Goal: Task Accomplishment & Management: Use online tool/utility

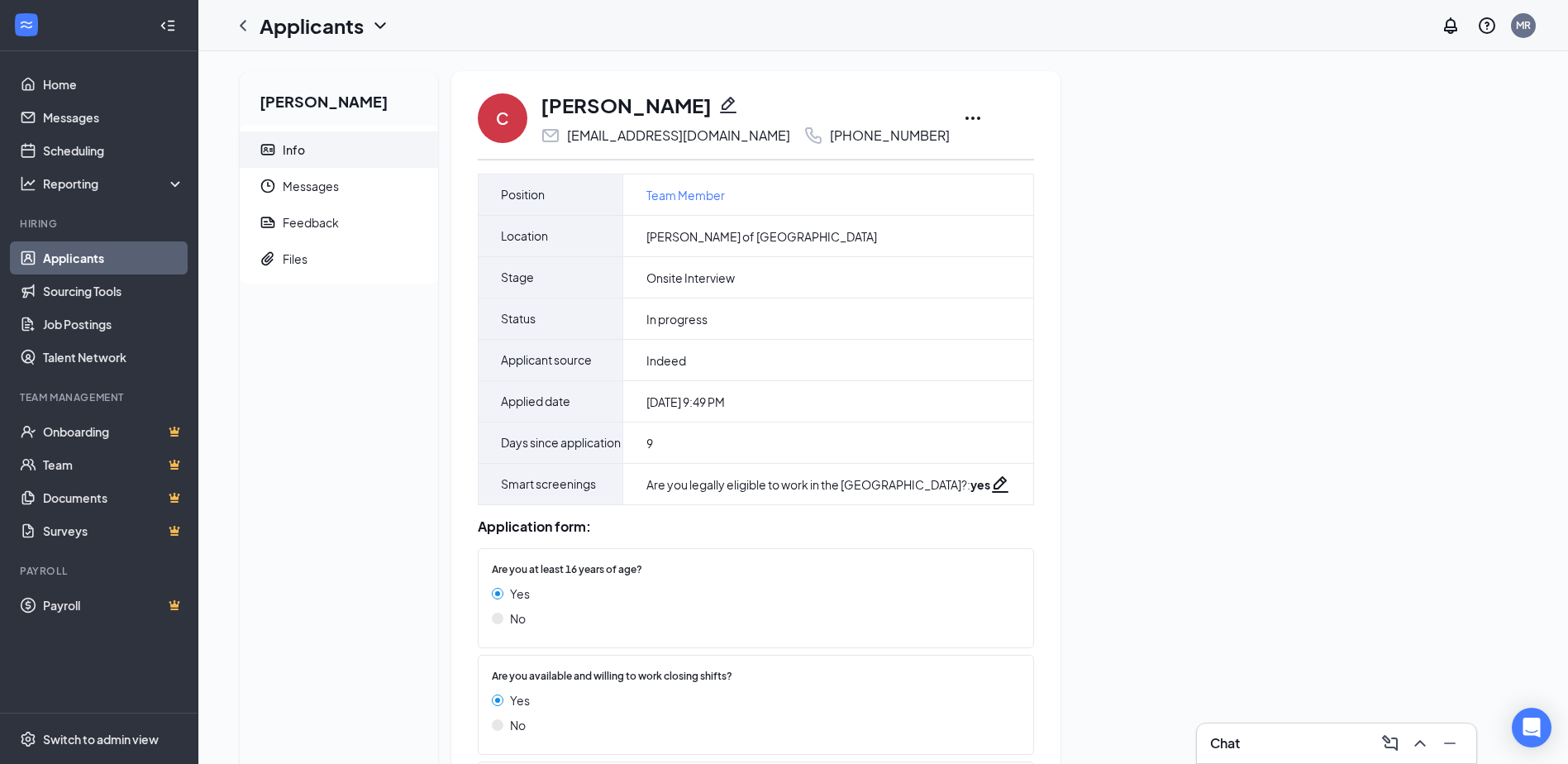
click at [966, 119] on icon "Ellipses" at bounding box center [972, 118] width 15 height 3
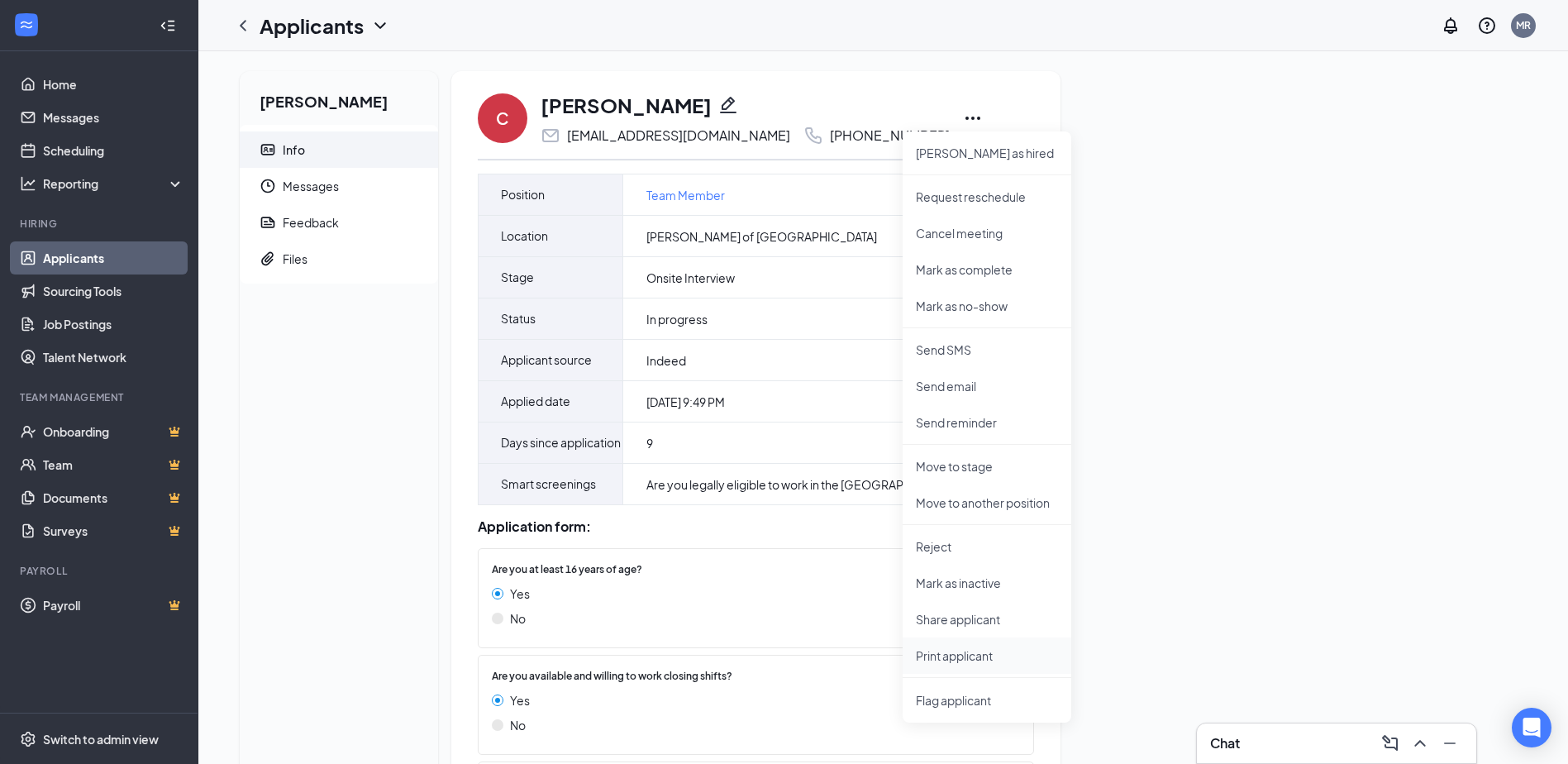
click at [959, 654] on p "Print applicant" at bounding box center [986, 655] width 142 height 17
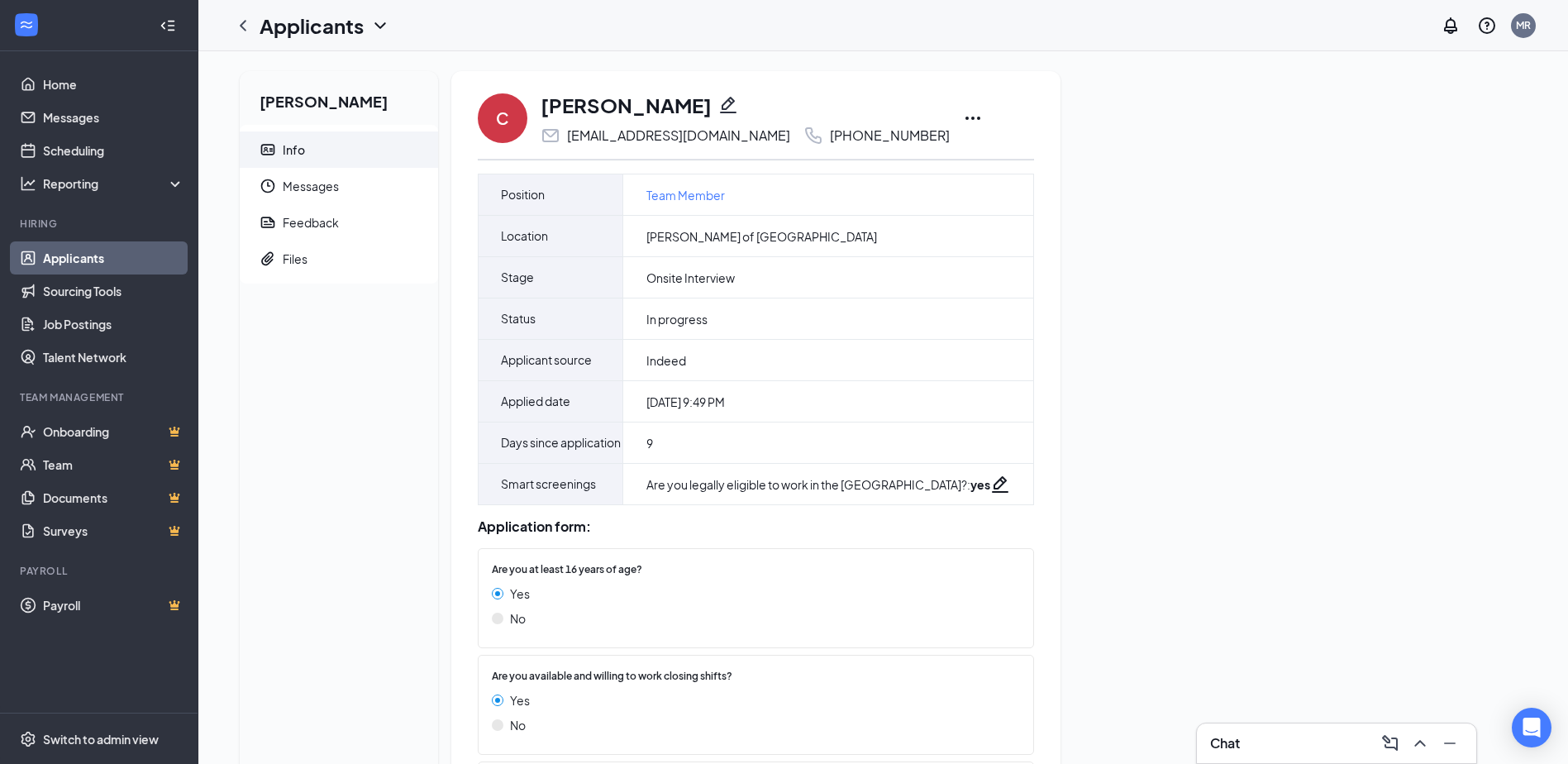
click at [68, 257] on link "Applicants" at bounding box center [113, 258] width 141 height 33
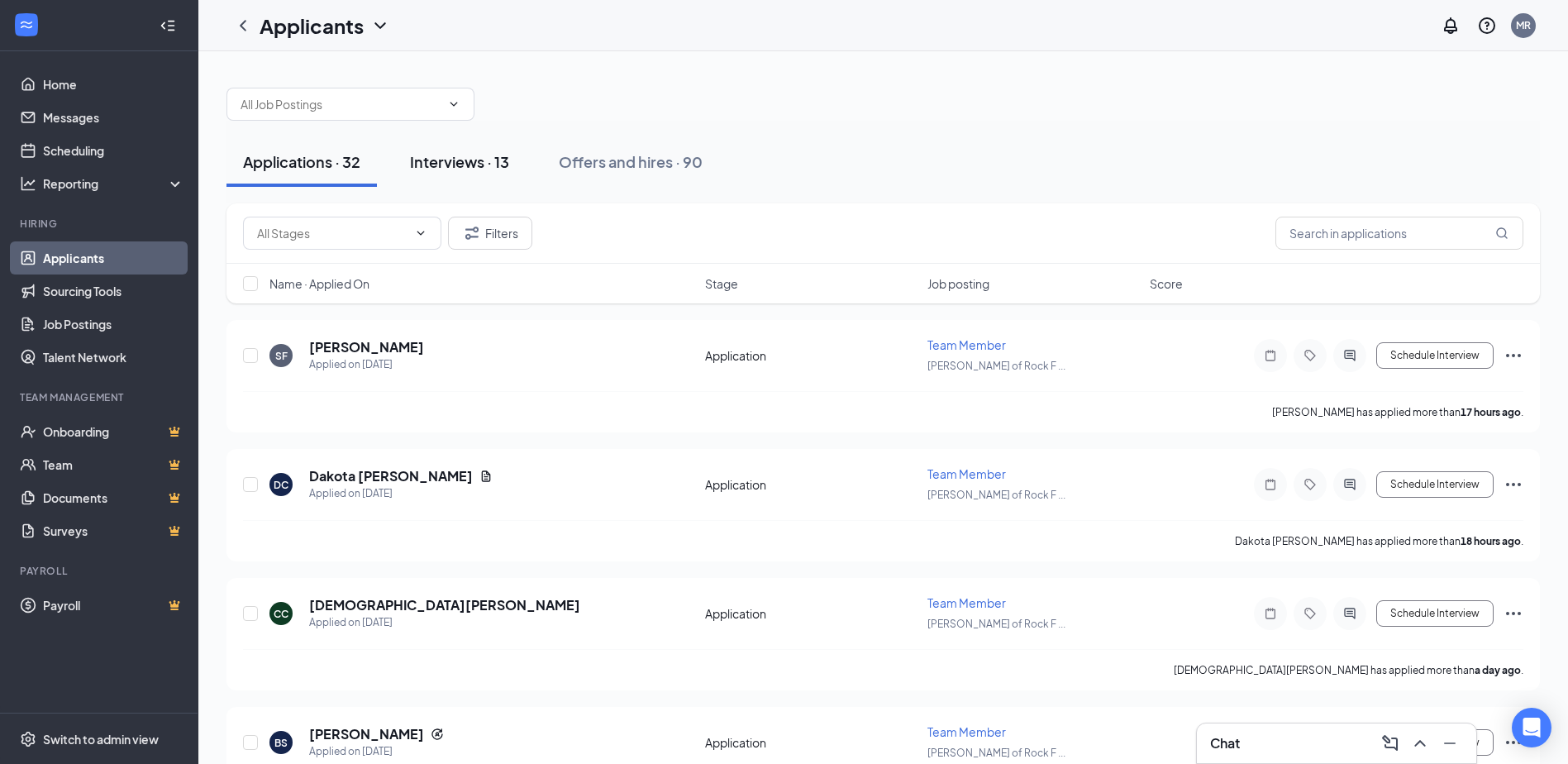
click at [488, 159] on div "Interviews · 13" at bounding box center [460, 162] width 99 height 21
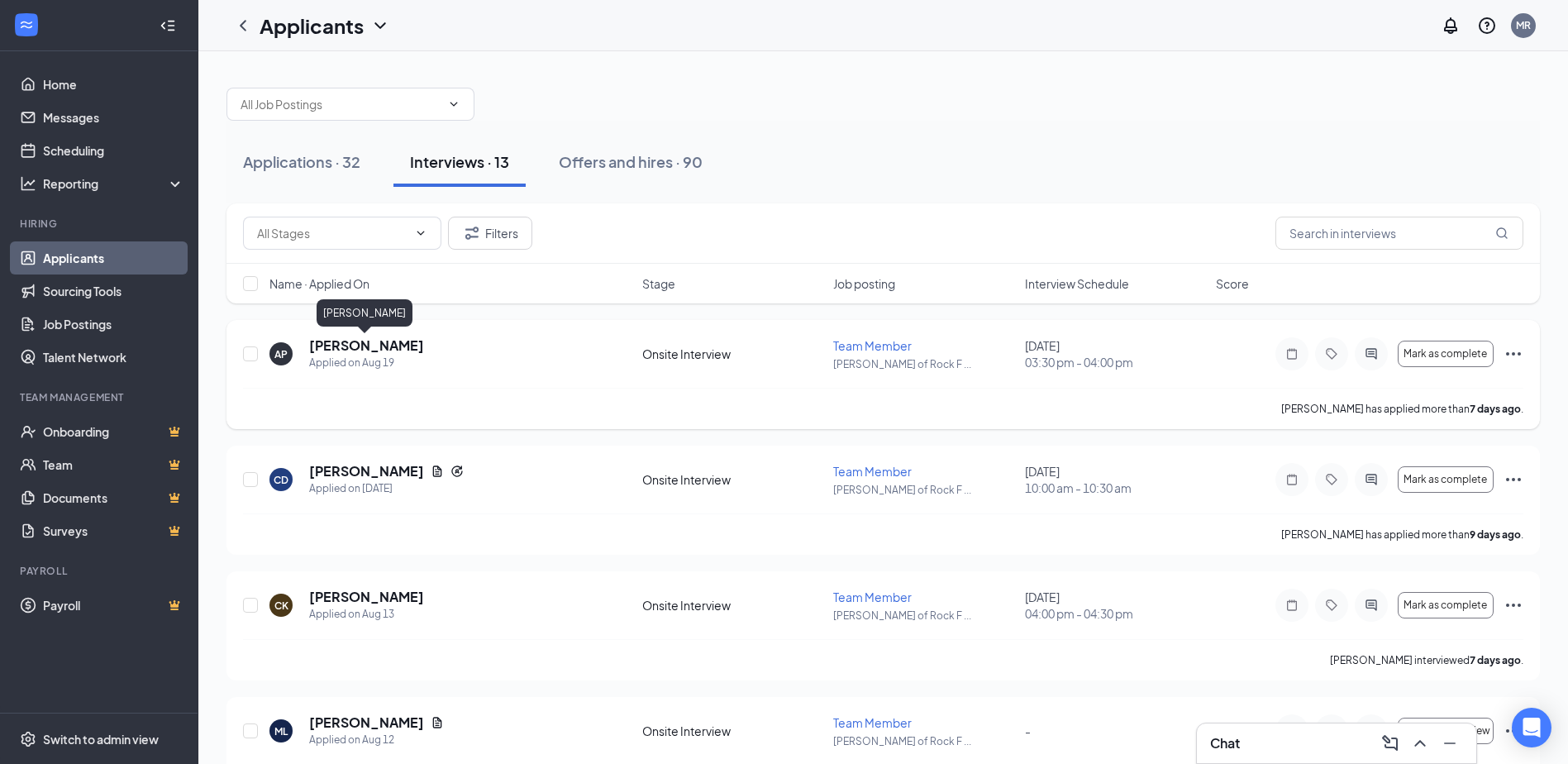
click at [362, 347] on h5 "[PERSON_NAME]" at bounding box center [367, 345] width 115 height 18
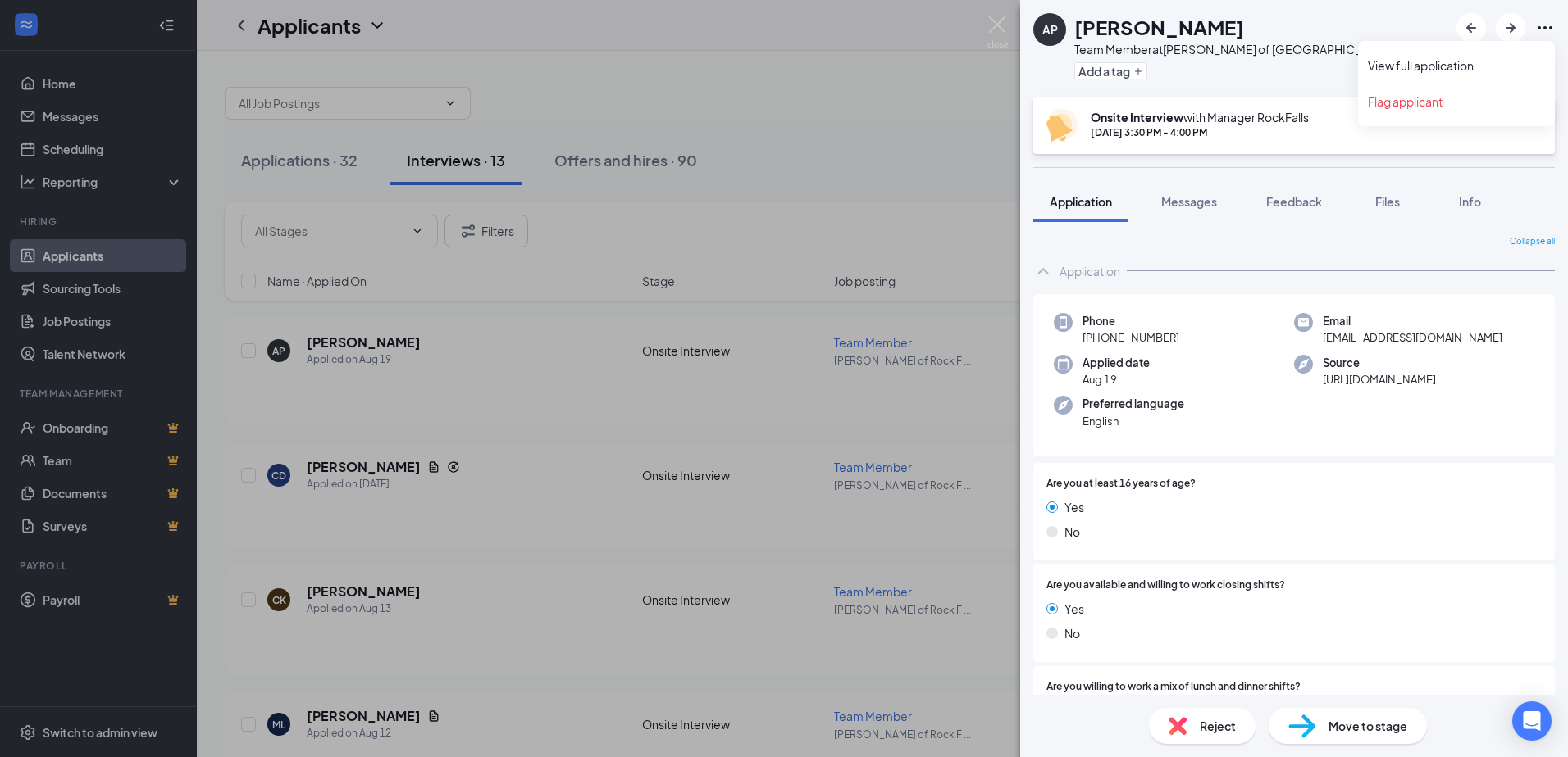
click at [1540, 28] on icon "Ellipses" at bounding box center [1544, 28] width 15 height 3
click at [1426, 73] on link "View full application" at bounding box center [1456, 65] width 177 height 16
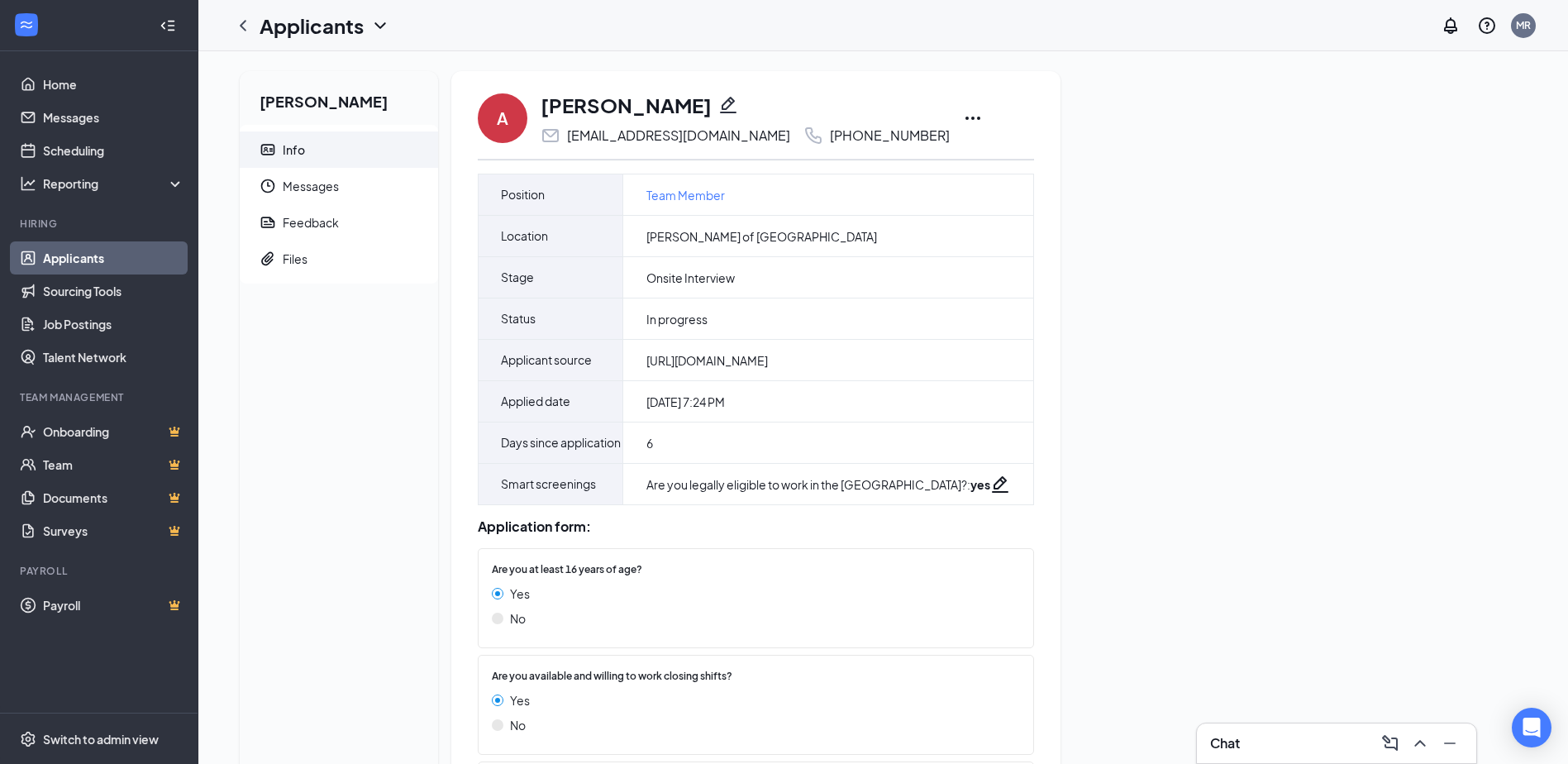
click at [963, 117] on icon "Ellipses" at bounding box center [972, 118] width 20 height 20
click at [963, 119] on icon "Ellipses" at bounding box center [972, 118] width 20 height 20
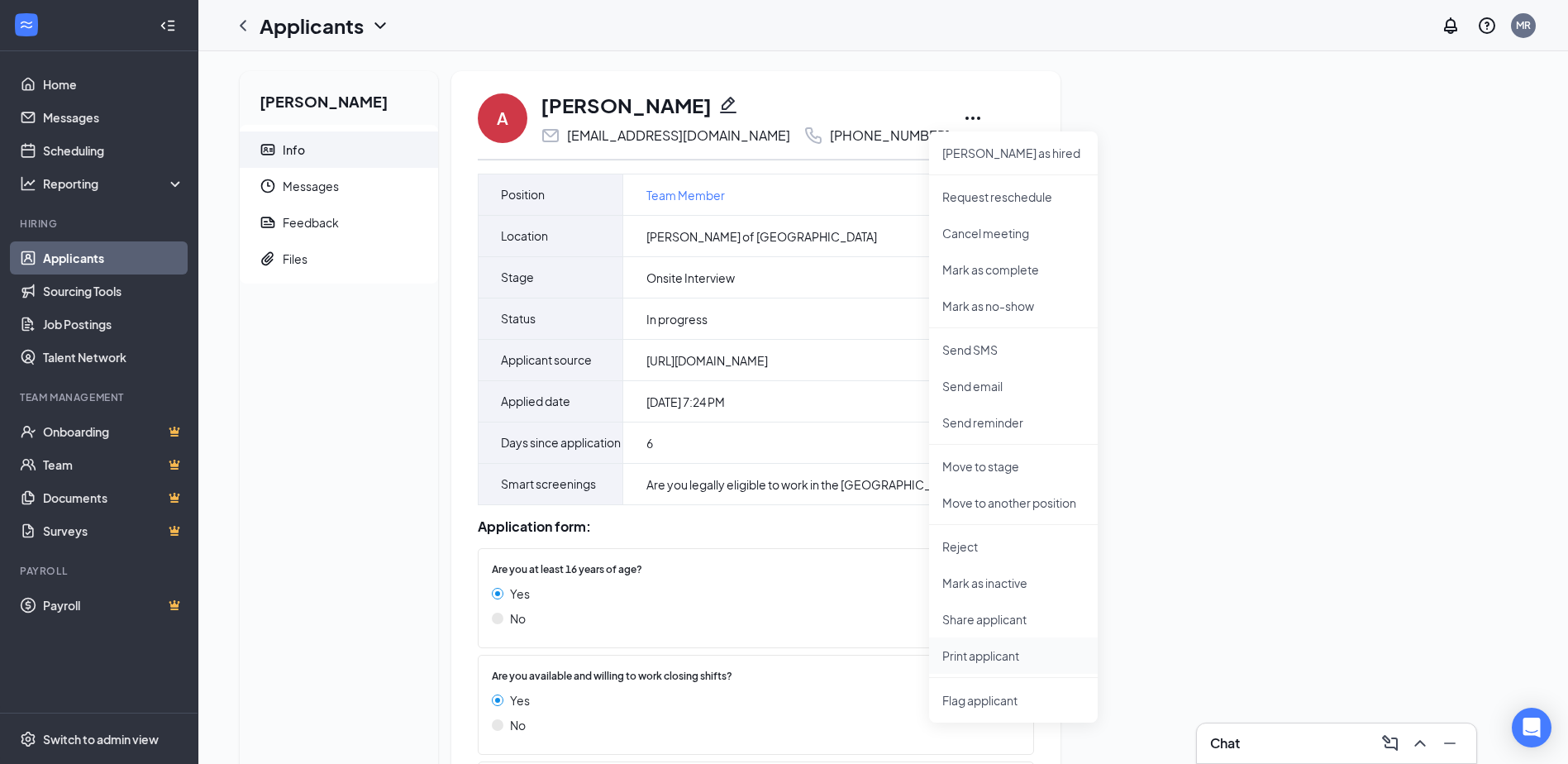
click at [989, 661] on p "Print applicant" at bounding box center [1013, 655] width 142 height 17
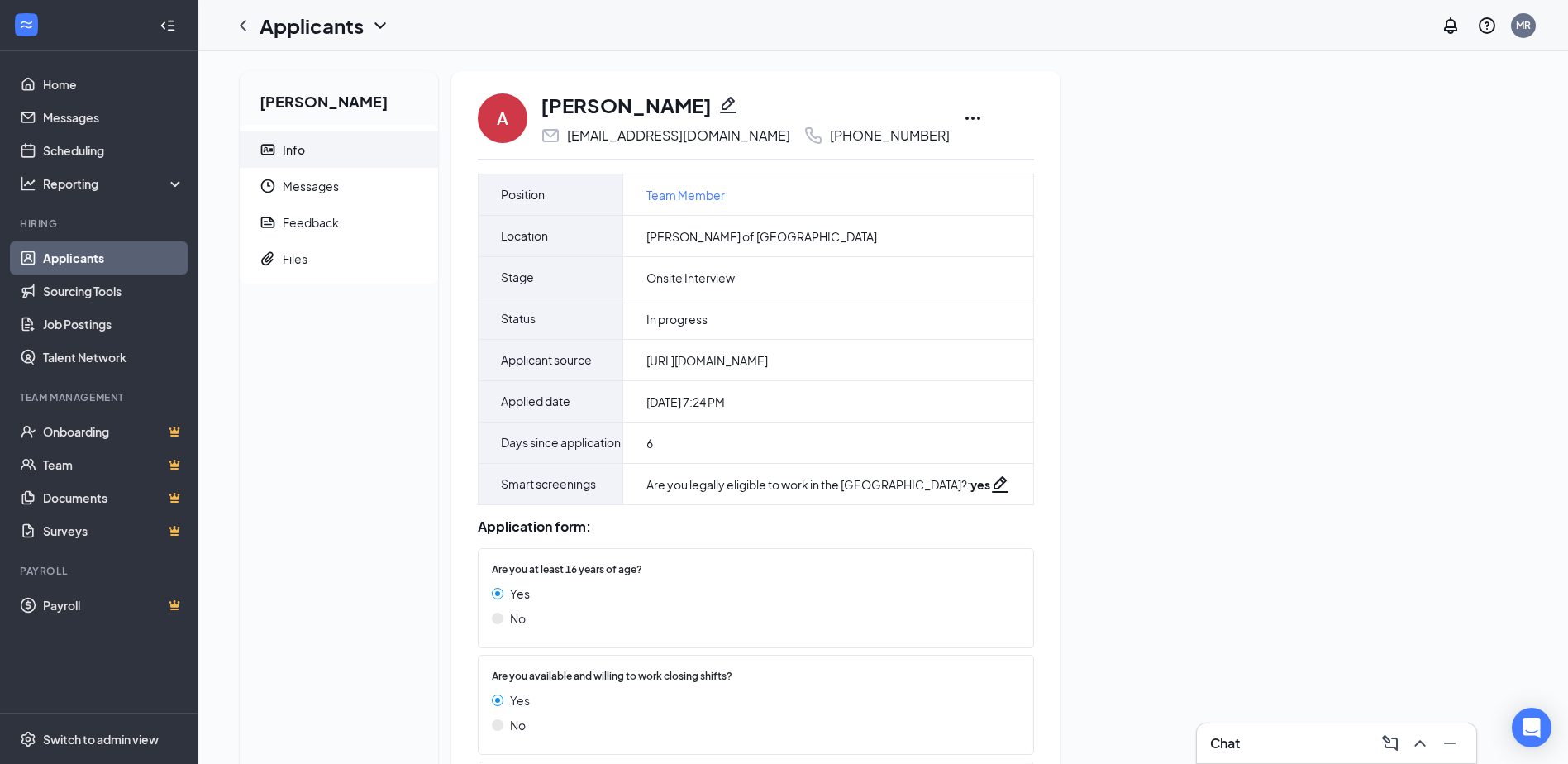
click at [111, 260] on link "Applicants" at bounding box center [113, 258] width 141 height 33
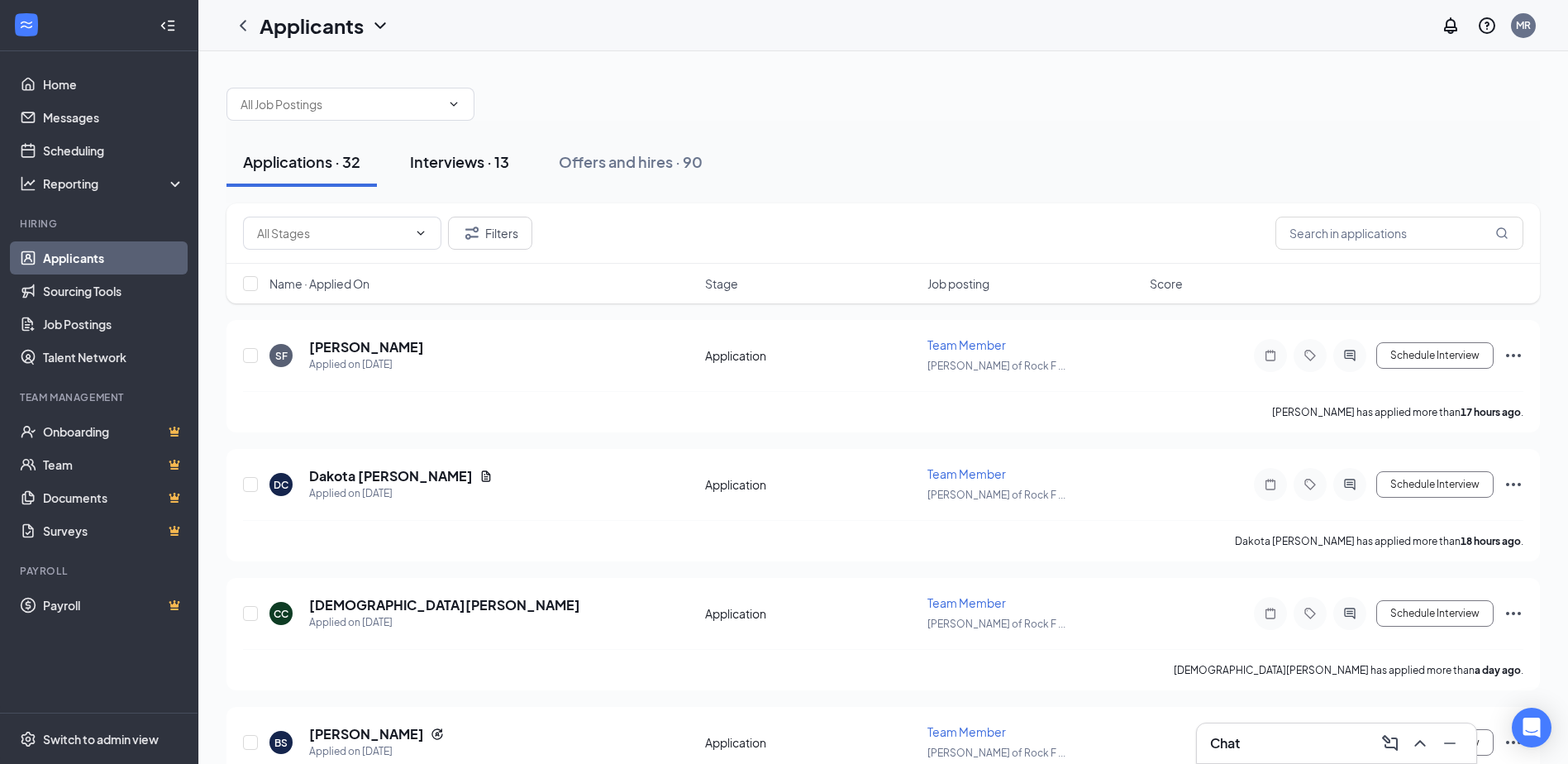
click at [479, 165] on div "Interviews · 13" at bounding box center [460, 162] width 99 height 21
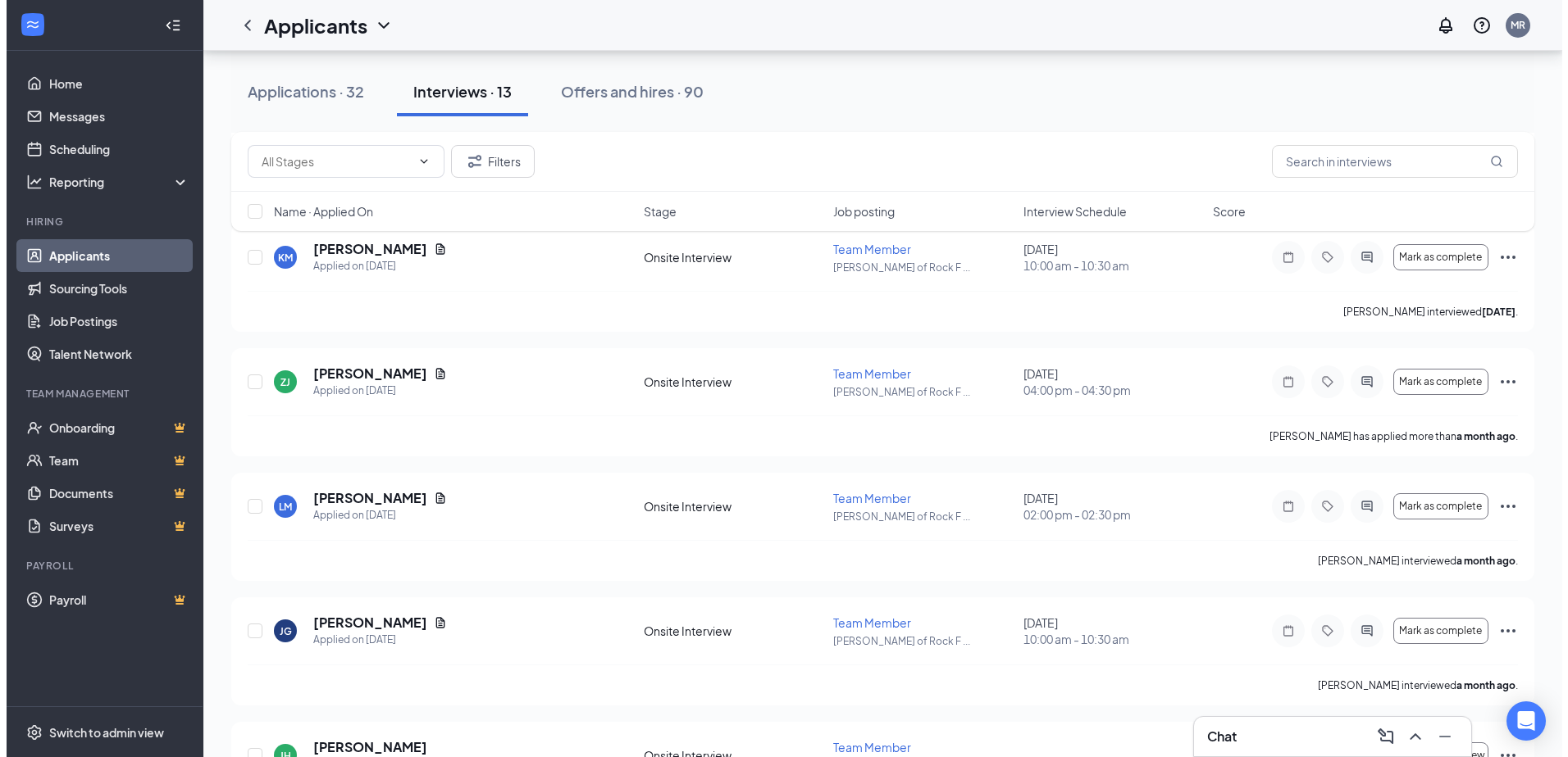
scroll to position [1183, 0]
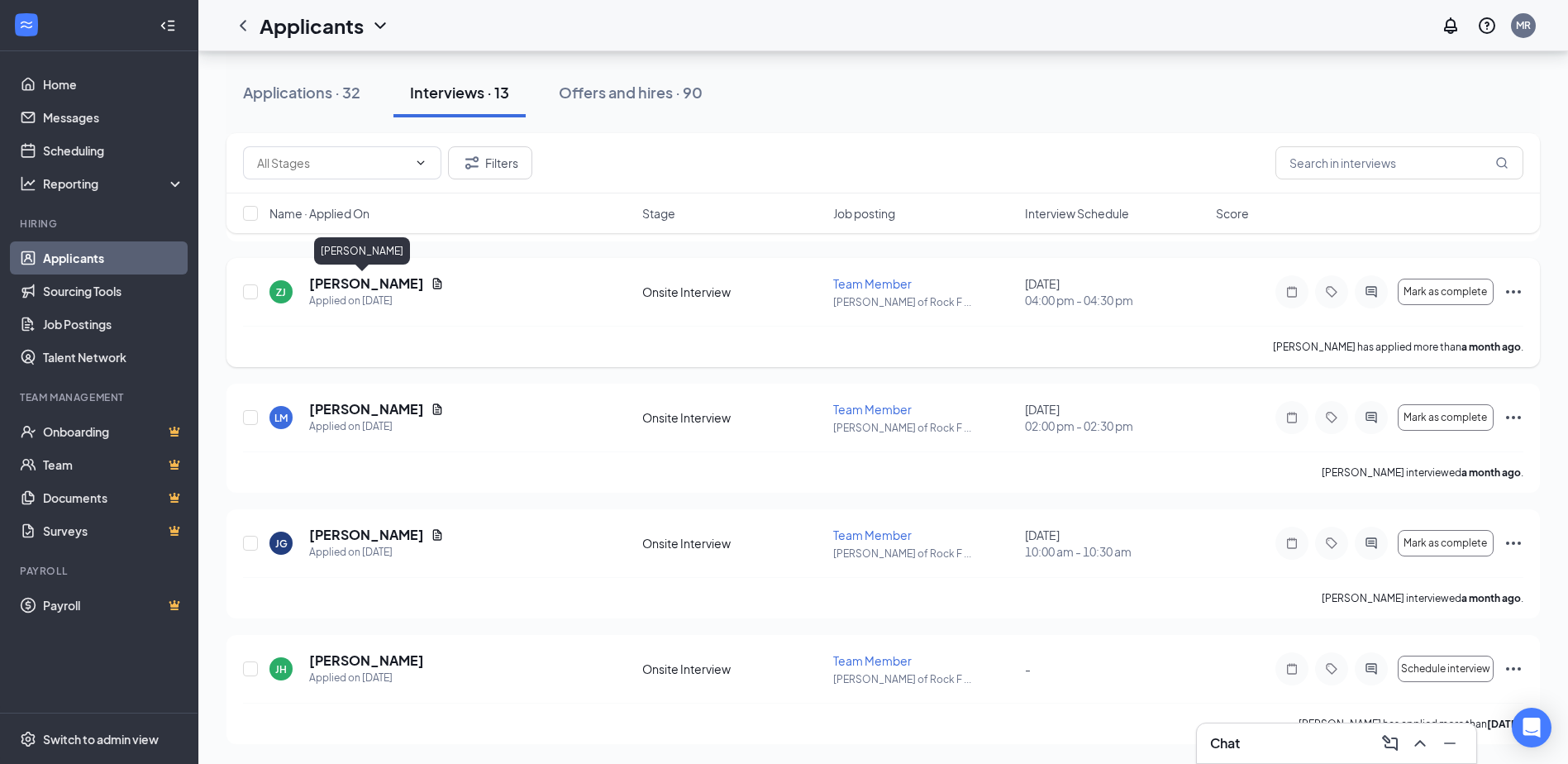
click at [367, 287] on h5 "[PERSON_NAME]" at bounding box center [367, 283] width 115 height 18
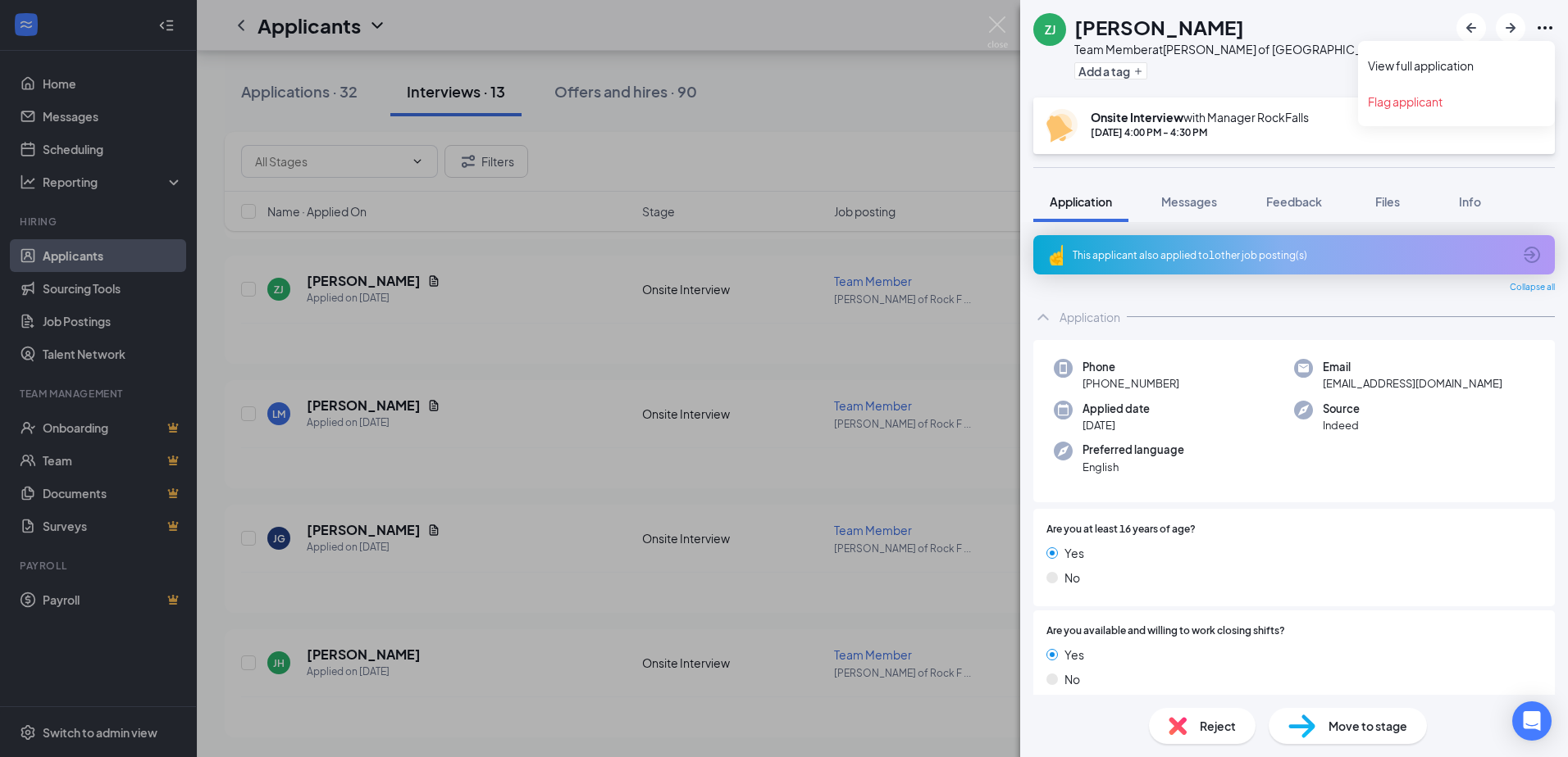
click at [1545, 30] on icon "Ellipses" at bounding box center [1545, 28] width 20 height 20
click at [1428, 72] on link "View full application" at bounding box center [1456, 65] width 177 height 16
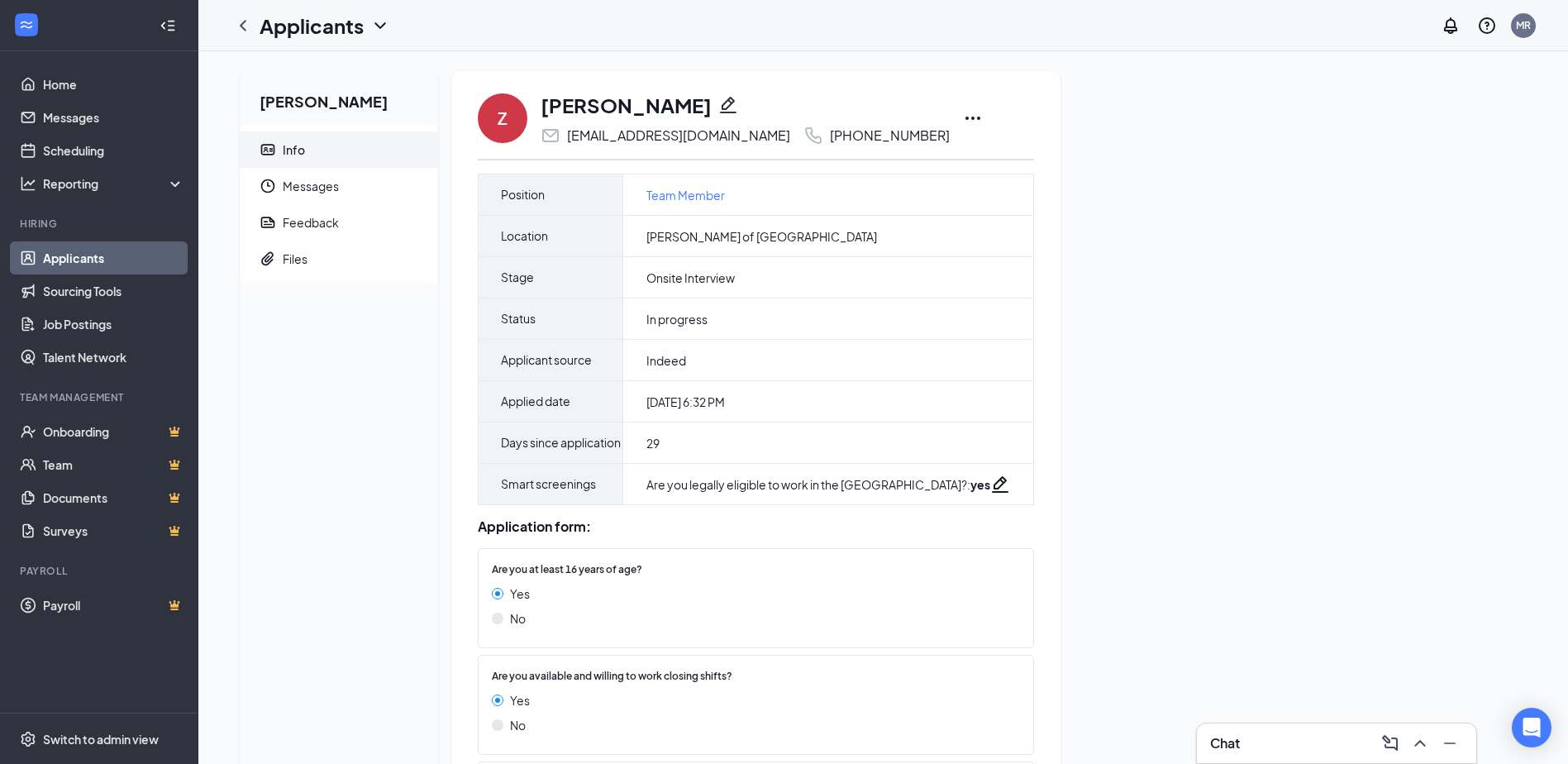
click at [963, 114] on icon "Ellipses" at bounding box center [972, 118] width 20 height 20
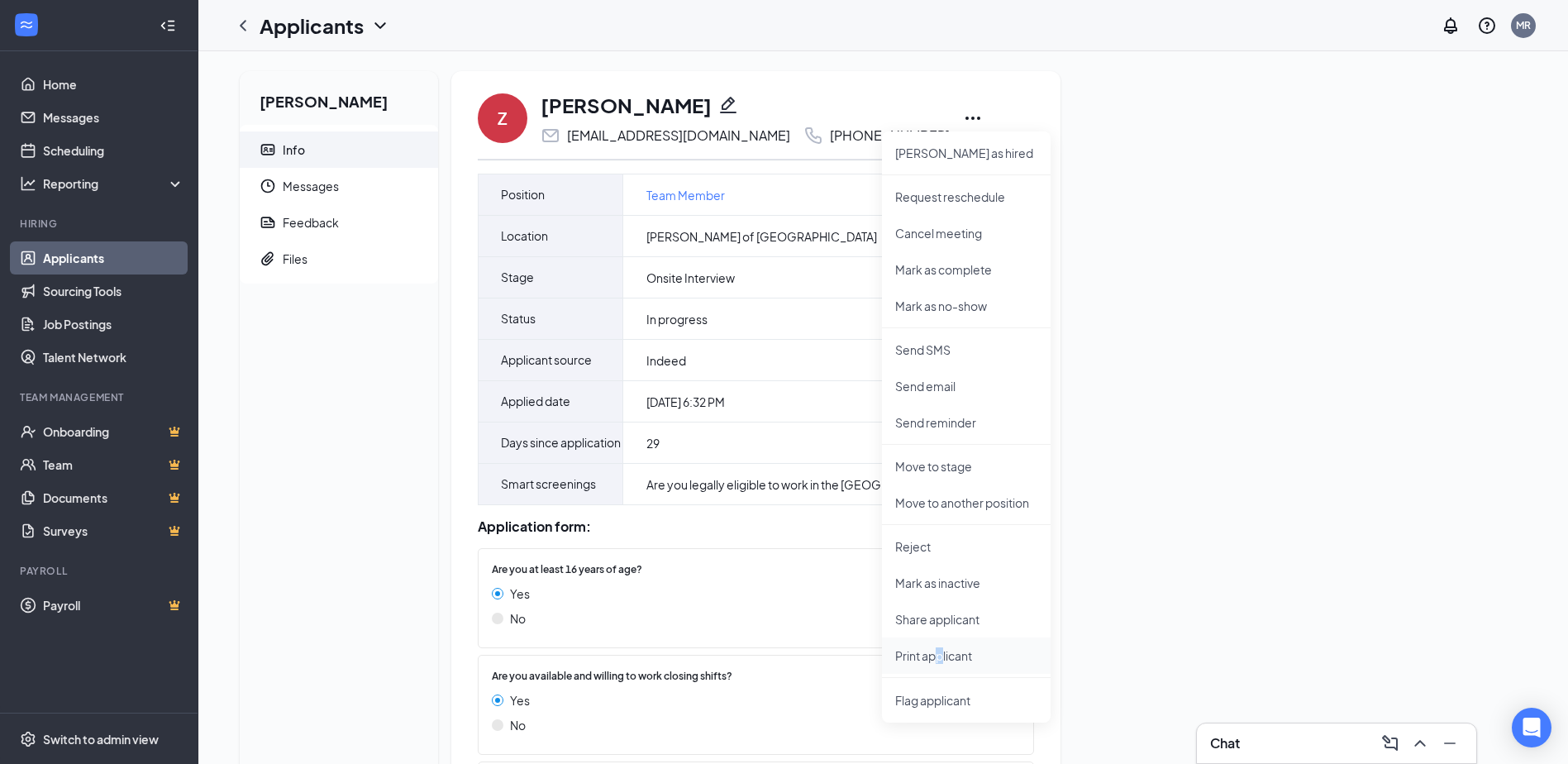
click at [941, 661] on p "Print applicant" at bounding box center [966, 655] width 142 height 17
